Goal: Task Accomplishment & Management: Manage account settings

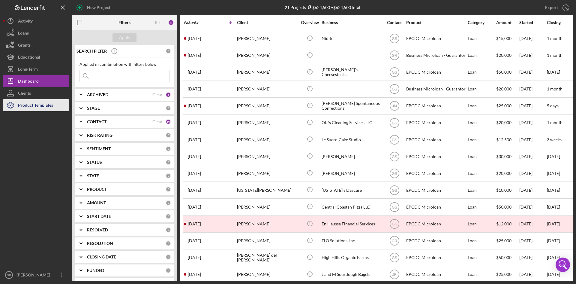
click at [50, 100] on div "Product Templates" at bounding box center [35, 106] width 35 height 14
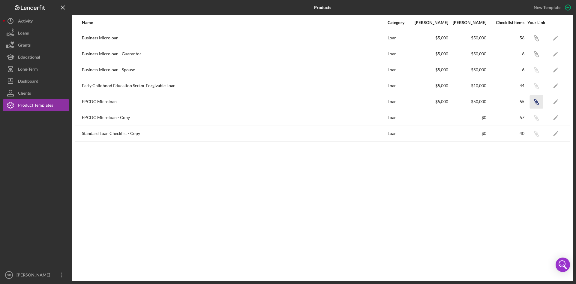
click at [538, 102] on icon "button" at bounding box center [537, 103] width 4 height 4
click at [28, 67] on div "Long-Term" at bounding box center [28, 70] width 20 height 14
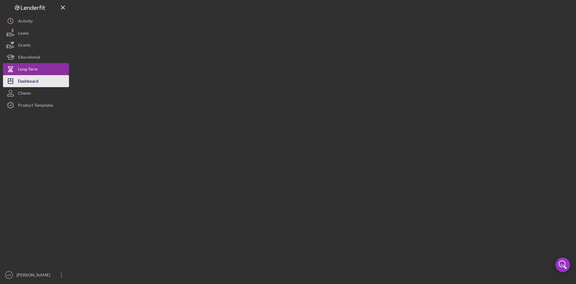
click at [32, 84] on div "Dashboard" at bounding box center [28, 82] width 20 height 14
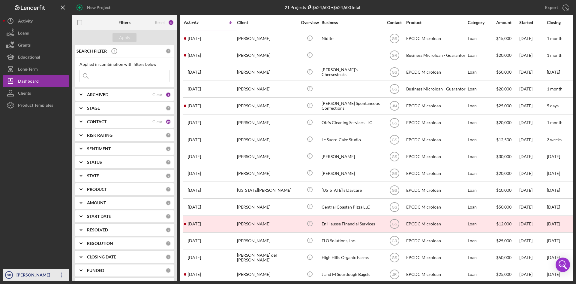
click at [42, 275] on div "[PERSON_NAME]" at bounding box center [34, 276] width 39 height 14
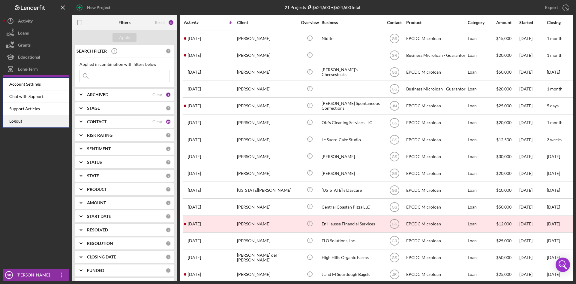
click at [37, 122] on link "Logout" at bounding box center [36, 121] width 66 height 12
